Goal: Information Seeking & Learning: Learn about a topic

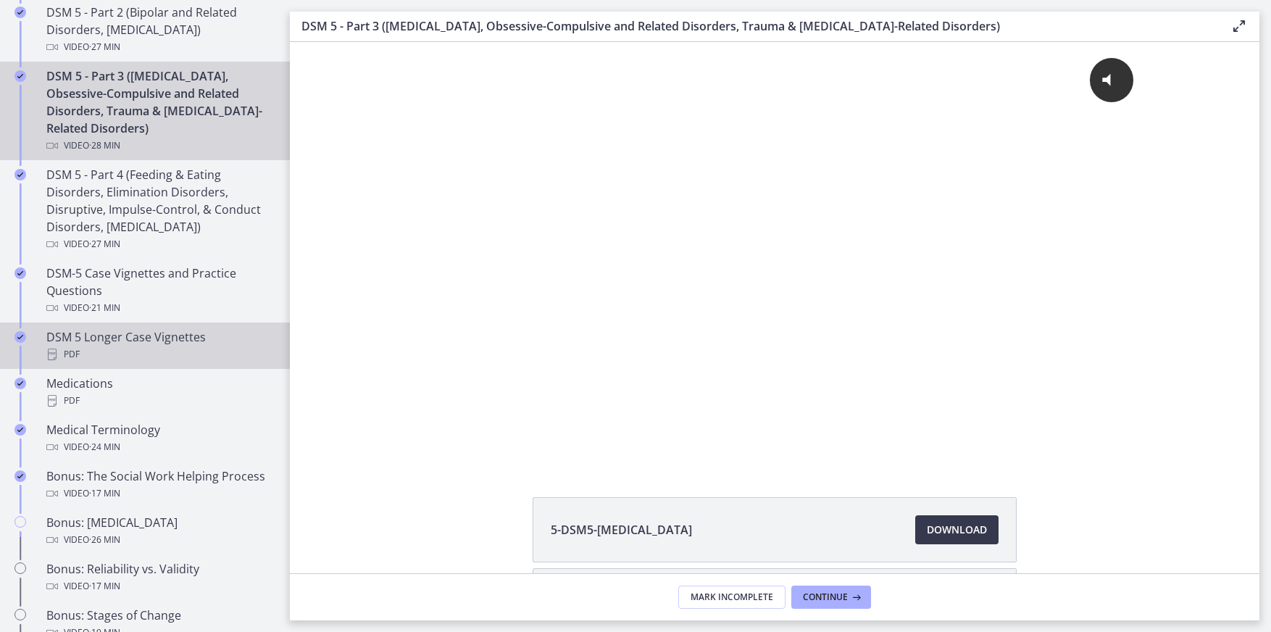
scroll to position [797, 0]
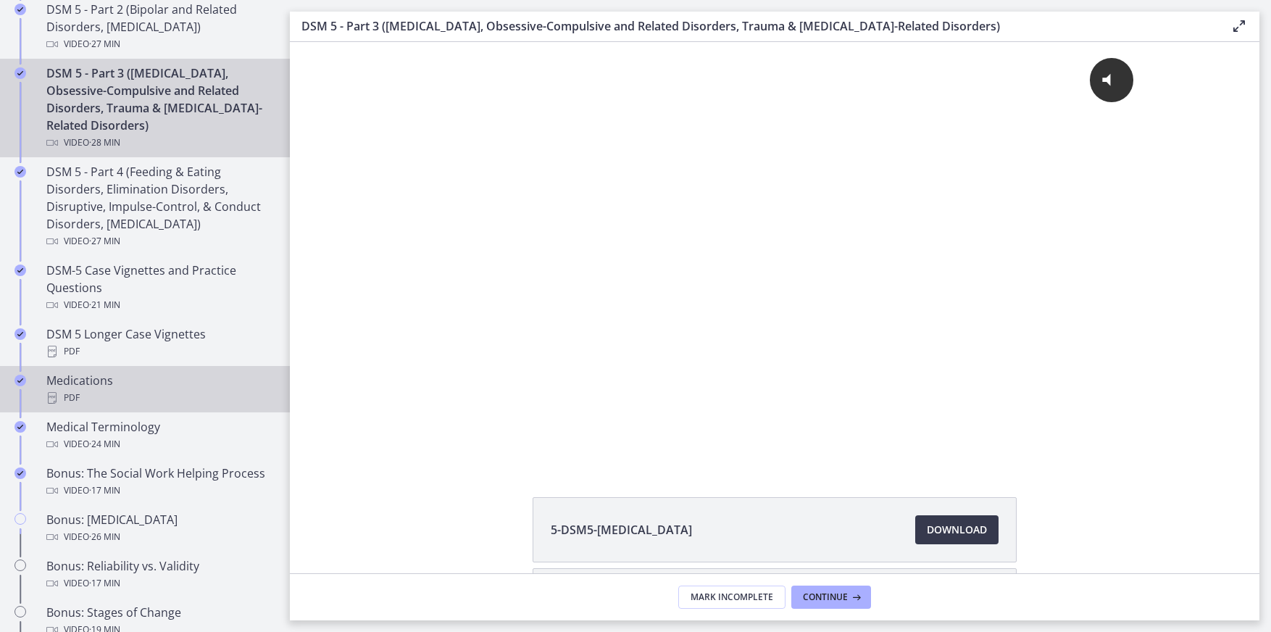
click at [105, 382] on div "Medications PDF" at bounding box center [159, 389] width 226 height 35
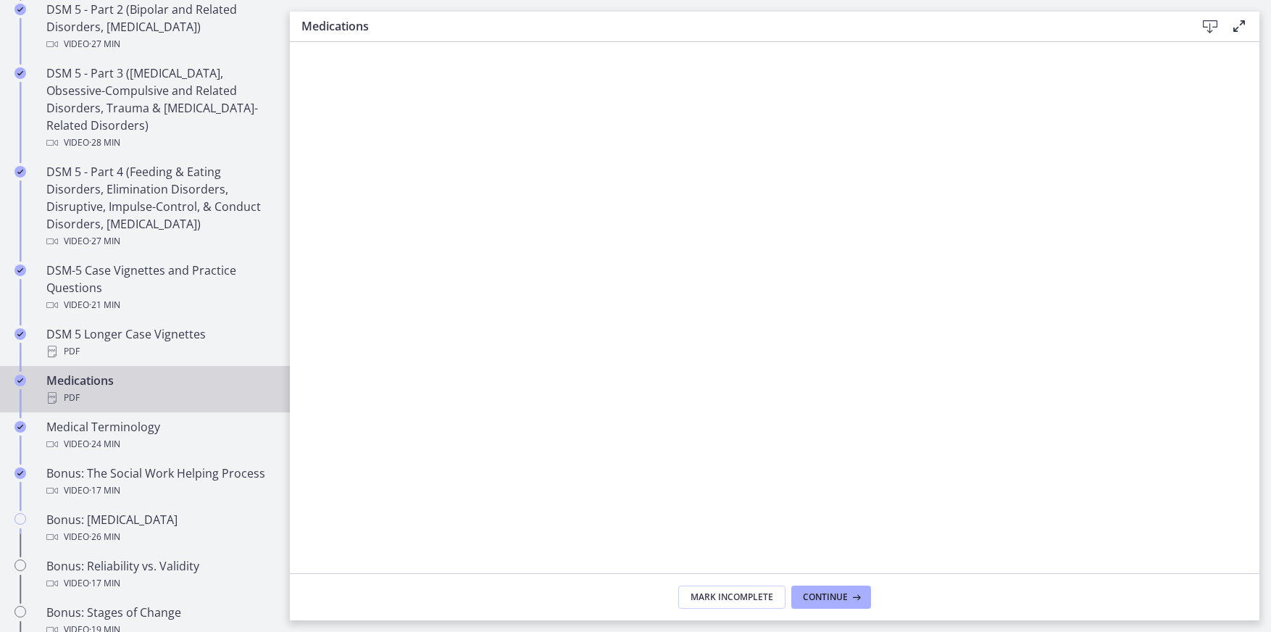
scroll to position [869, 0]
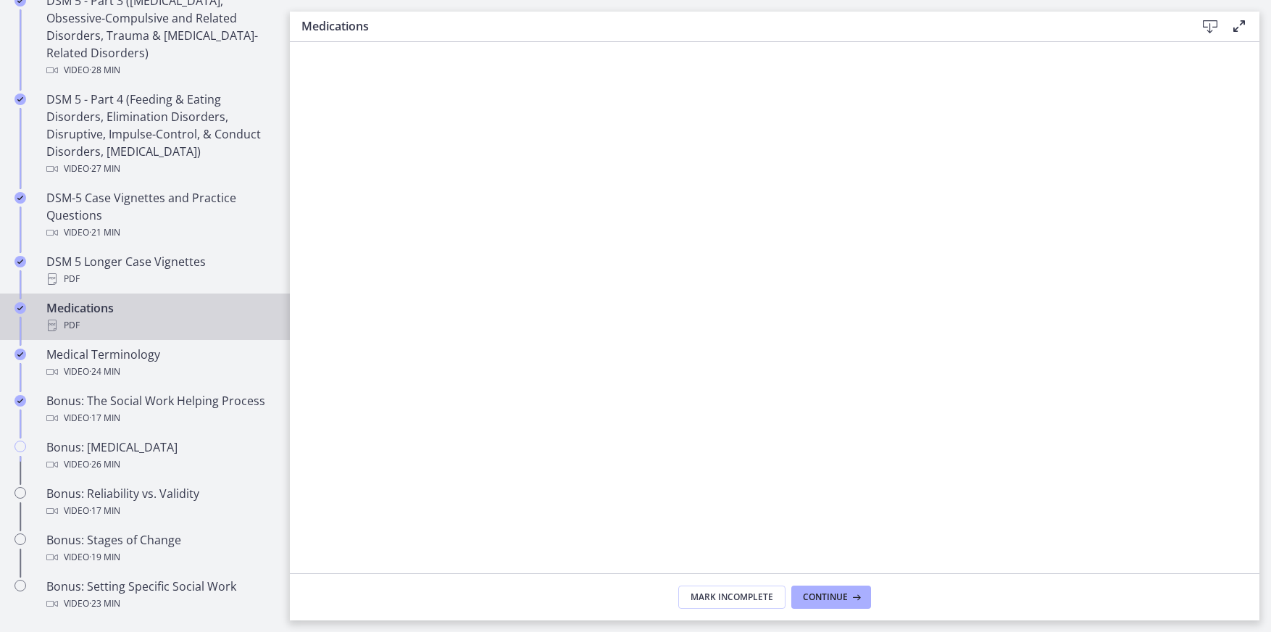
click at [1239, 24] on icon at bounding box center [1238, 25] width 17 height 17
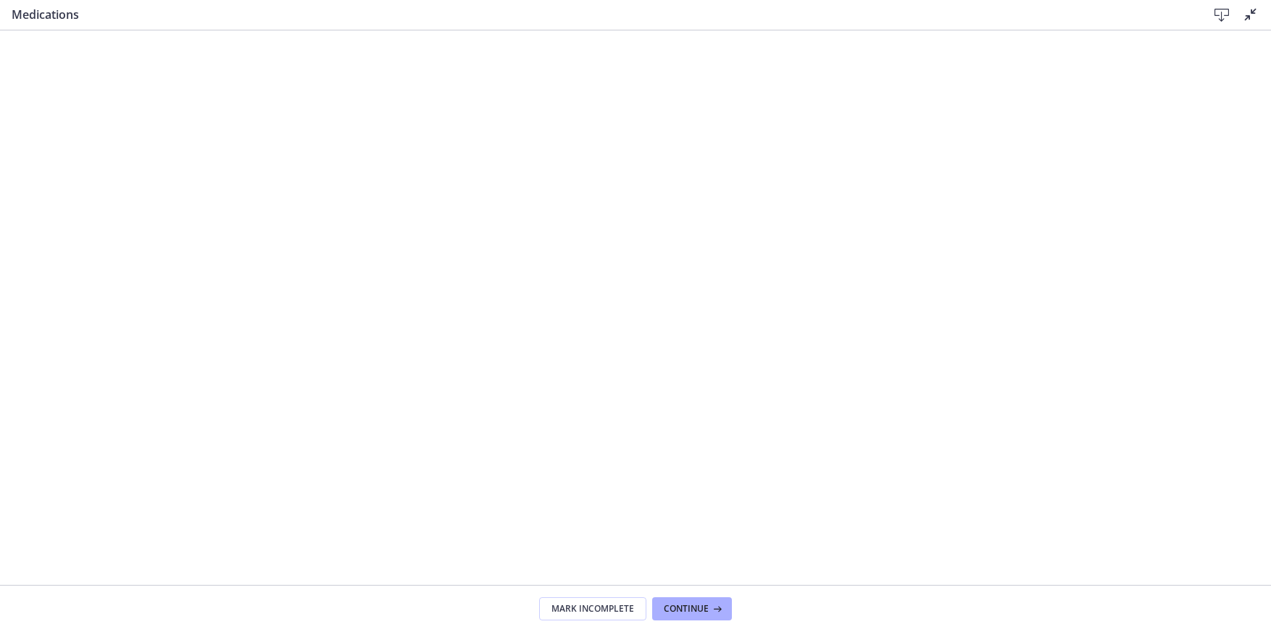
click at [1247, 14] on icon at bounding box center [1250, 14] width 17 height 17
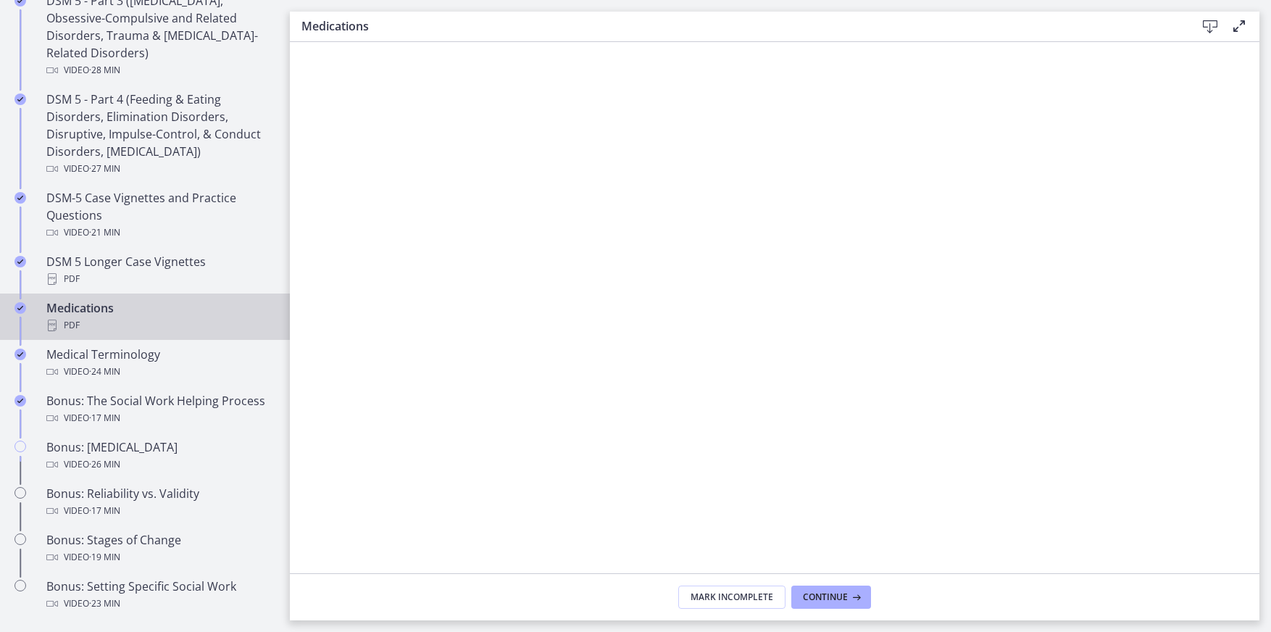
click at [1211, 22] on icon at bounding box center [1209, 26] width 17 height 17
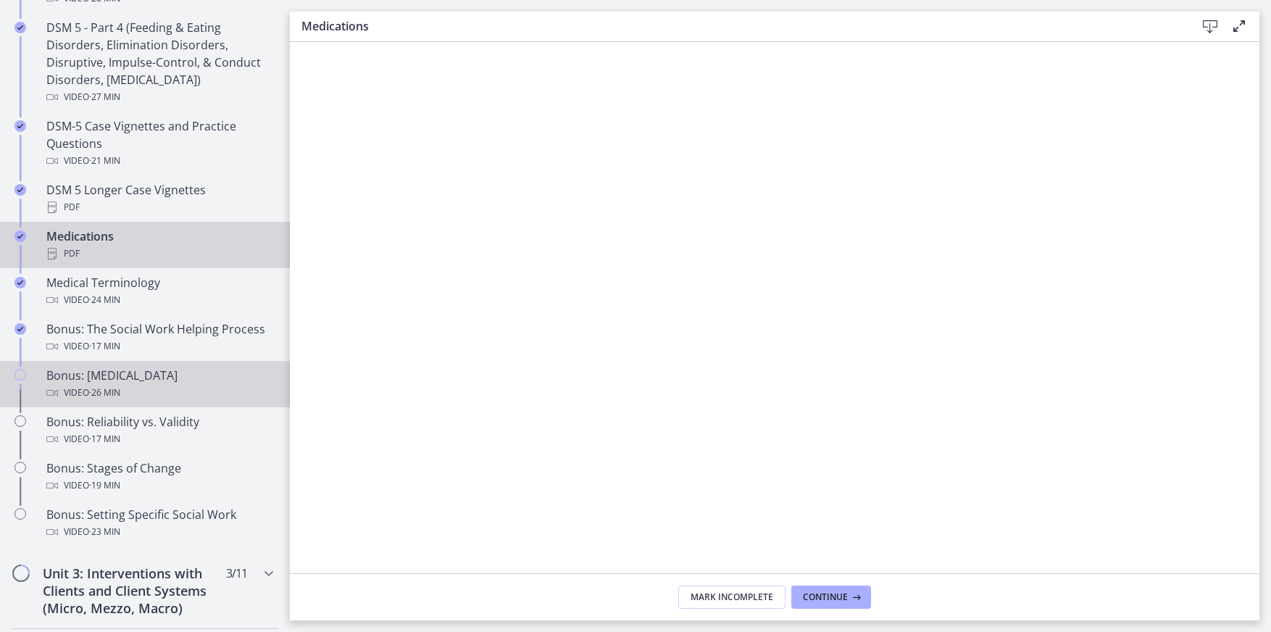
scroll to position [942, 0]
click at [108, 392] on span "· 26 min" at bounding box center [104, 391] width 31 height 17
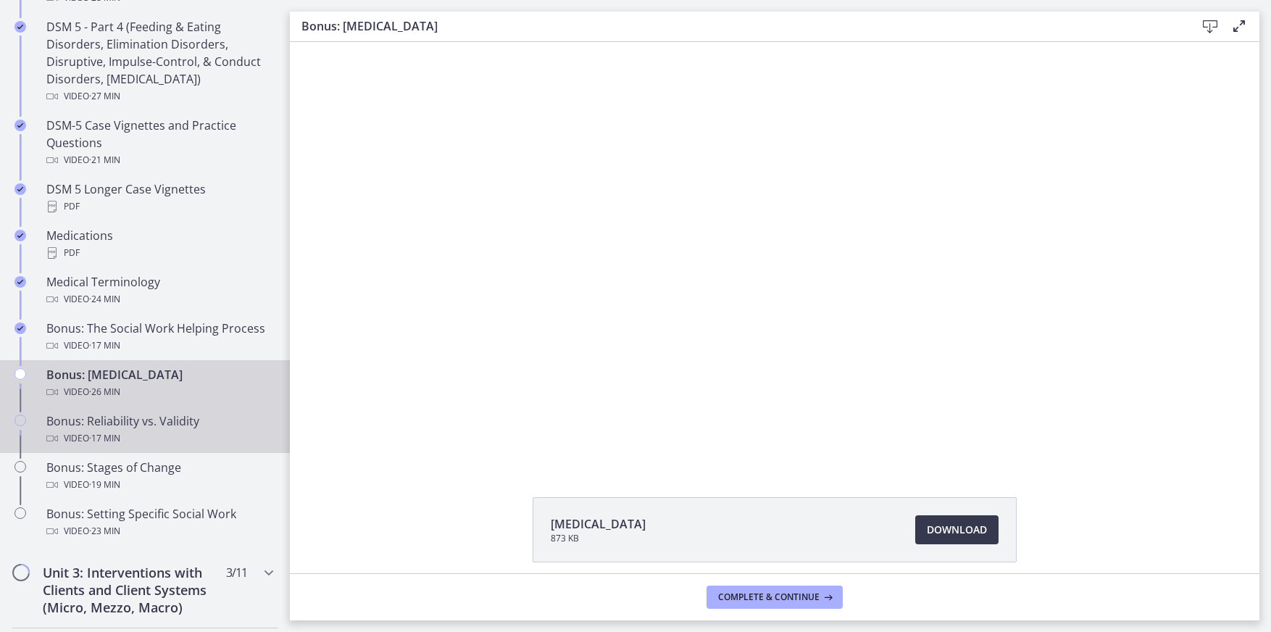
click at [107, 413] on div "Bonus: Reliability vs. Validity Video · 17 min" at bounding box center [159, 429] width 226 height 35
click at [105, 385] on span "· 26 min" at bounding box center [104, 391] width 31 height 17
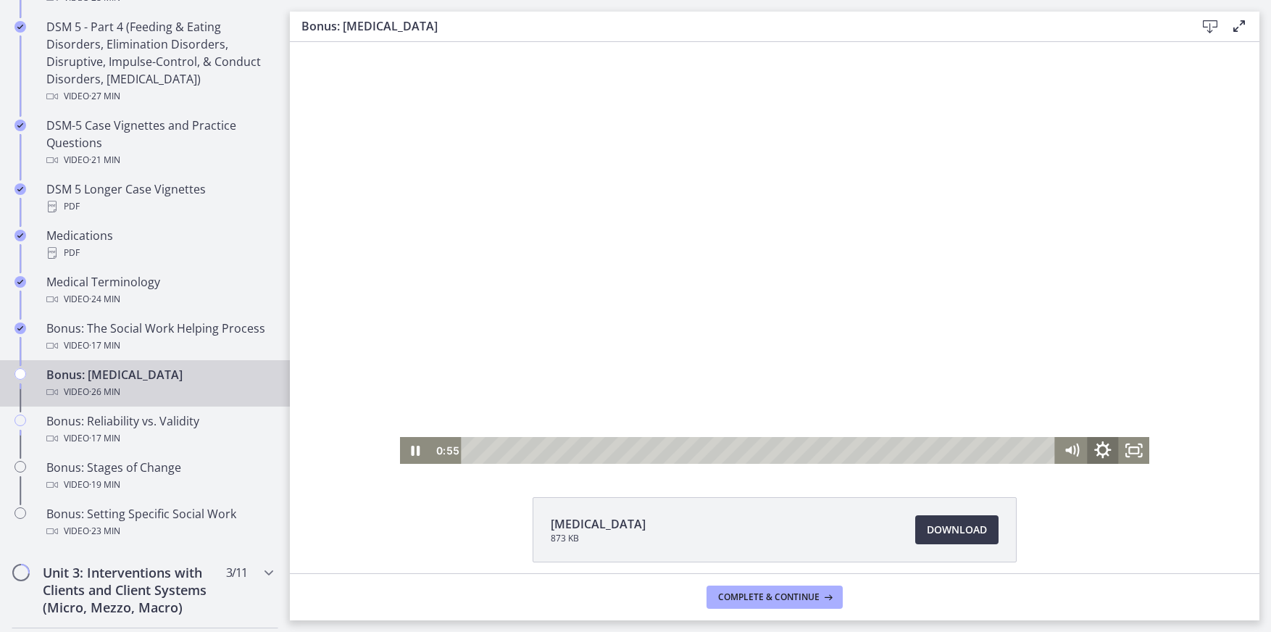
click at [1099, 448] on icon "Show settings menu" at bounding box center [1103, 450] width 38 height 32
click at [1099, 448] on icon "Hide settings menu" at bounding box center [1102, 450] width 31 height 27
click at [856, 252] on div at bounding box center [775, 253] width 750 height 422
click at [760, 254] on div at bounding box center [775, 253] width 750 height 422
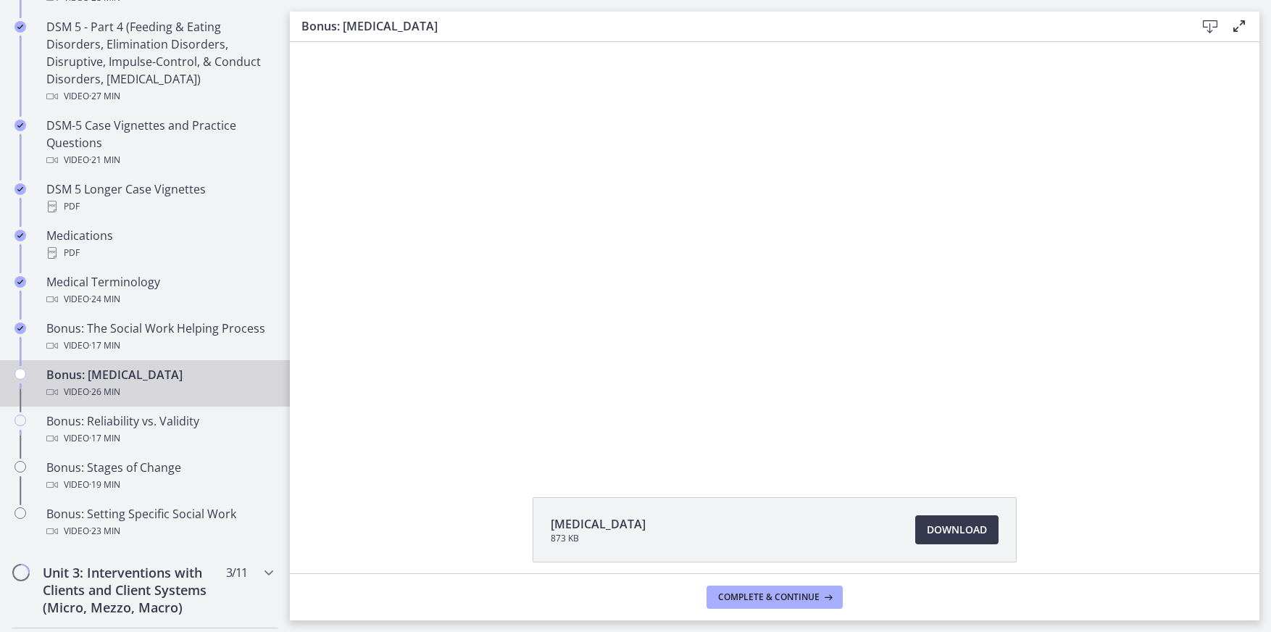
click at [400, 42] on button "Pause: chtpa6pl07nsrrbj7670.mp4" at bounding box center [400, 42] width 1 height 1
click at [400, 42] on button "Play Video: chtpa6pl07nsrrbj7670.mp4" at bounding box center [400, 42] width 1 height 1
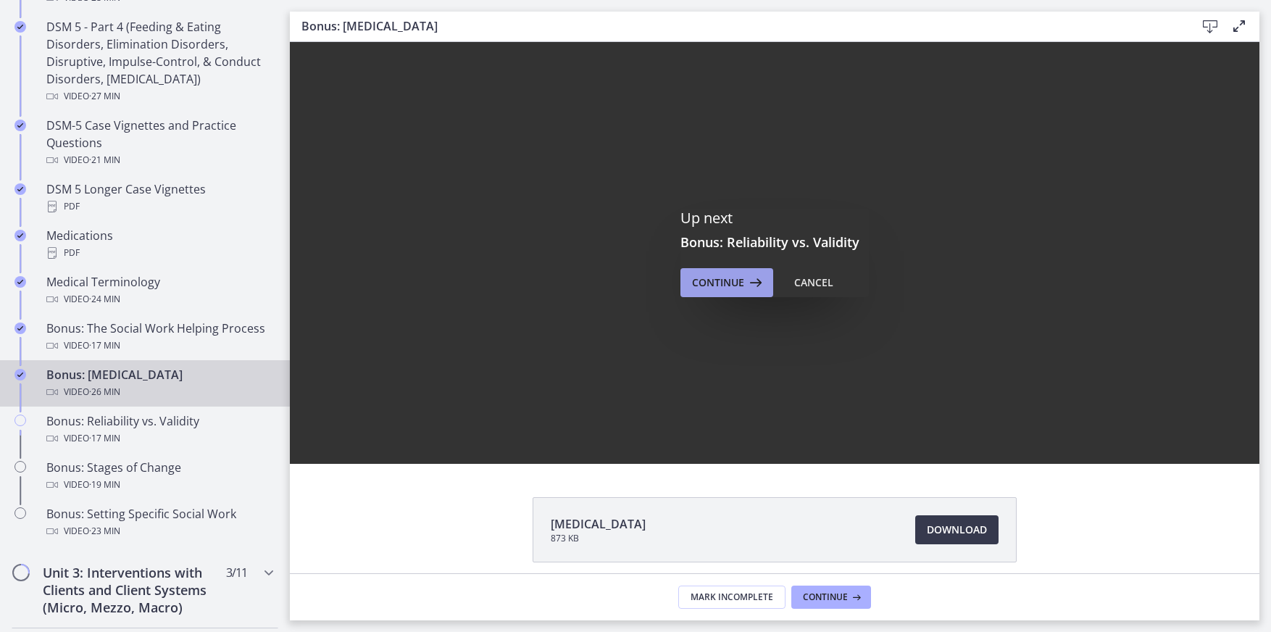
click at [710, 284] on span "Continue" at bounding box center [718, 282] width 52 height 17
